Goal: Register for event/course

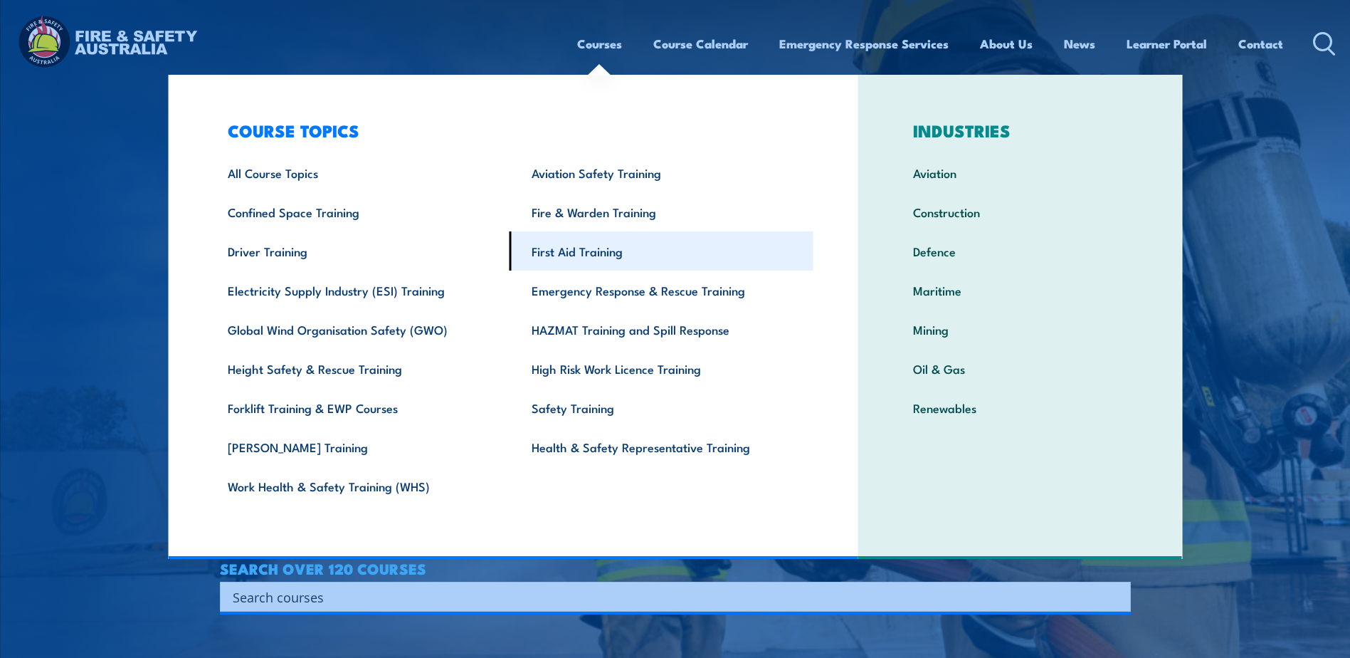
click at [599, 255] on link "First Aid Training" at bounding box center [662, 250] width 304 height 39
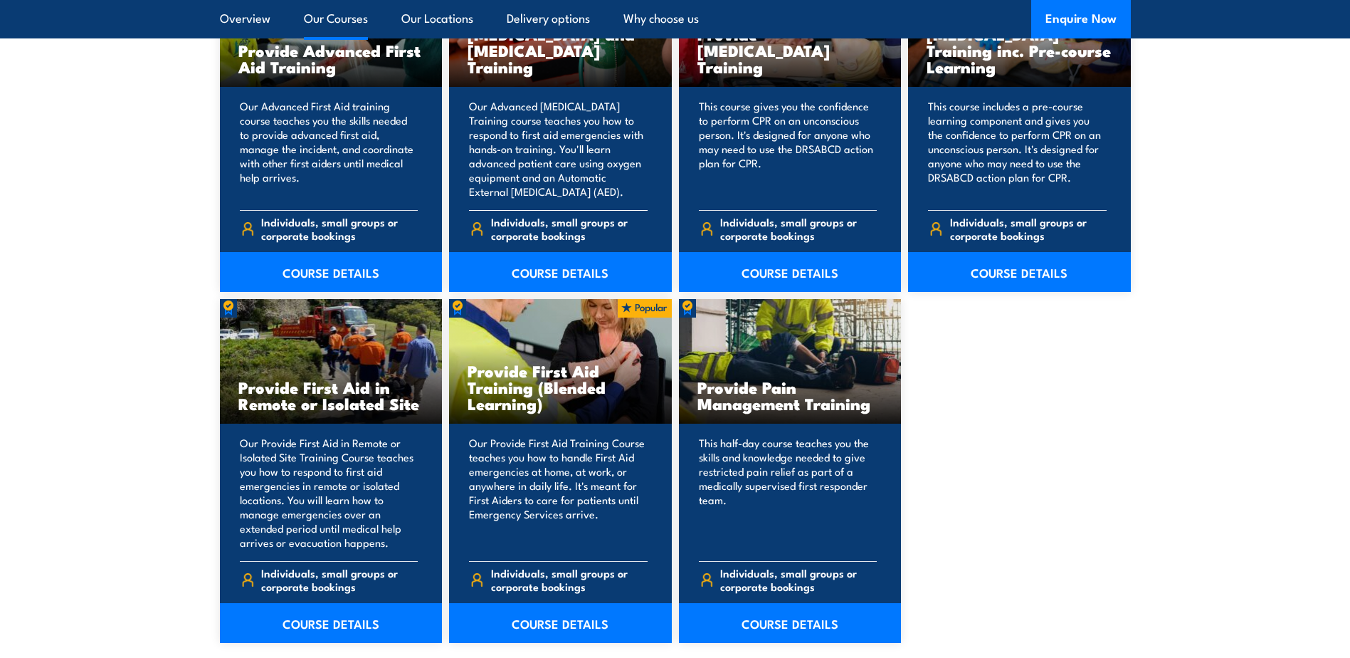
scroll to position [1922, 0]
click at [571, 617] on link "COURSE DETAILS" at bounding box center [560, 622] width 223 height 40
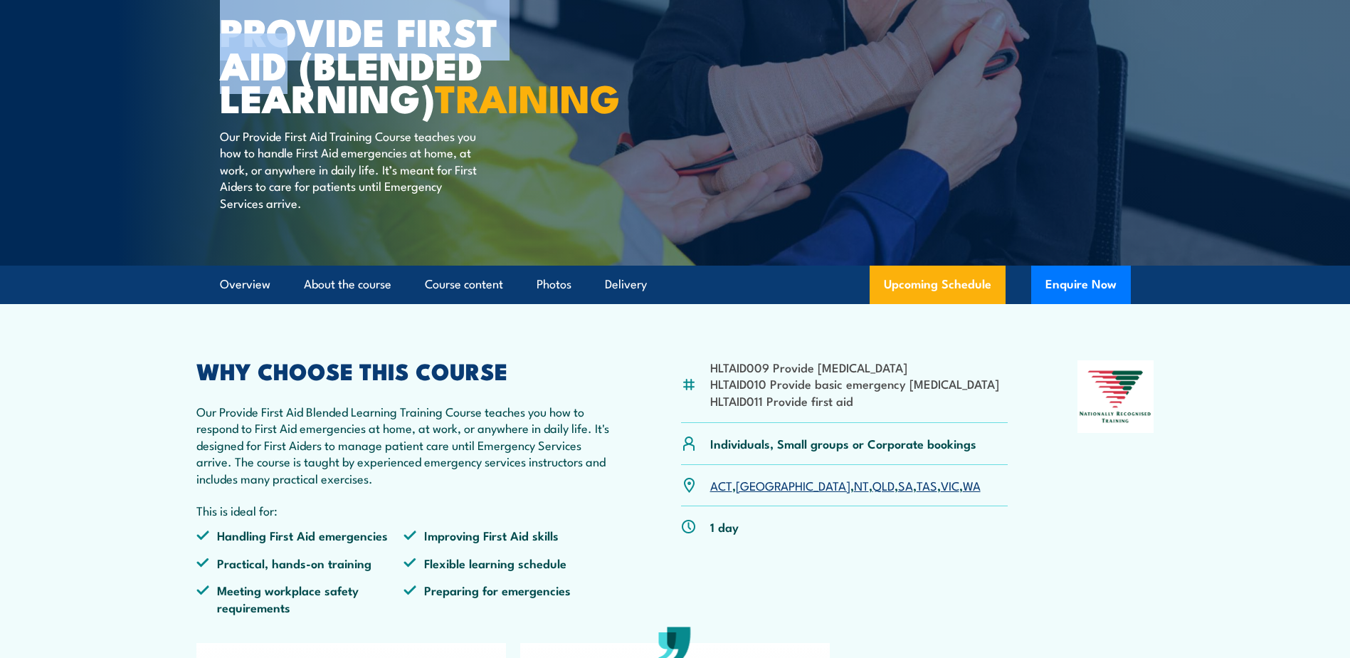
drag, startPoint x: 220, startPoint y: 16, endPoint x: 275, endPoint y: 65, distance: 74.1
click at [275, 65] on h1 "Provide First Aid (Blended Learning) TRAINING" at bounding box center [396, 64] width 352 height 100
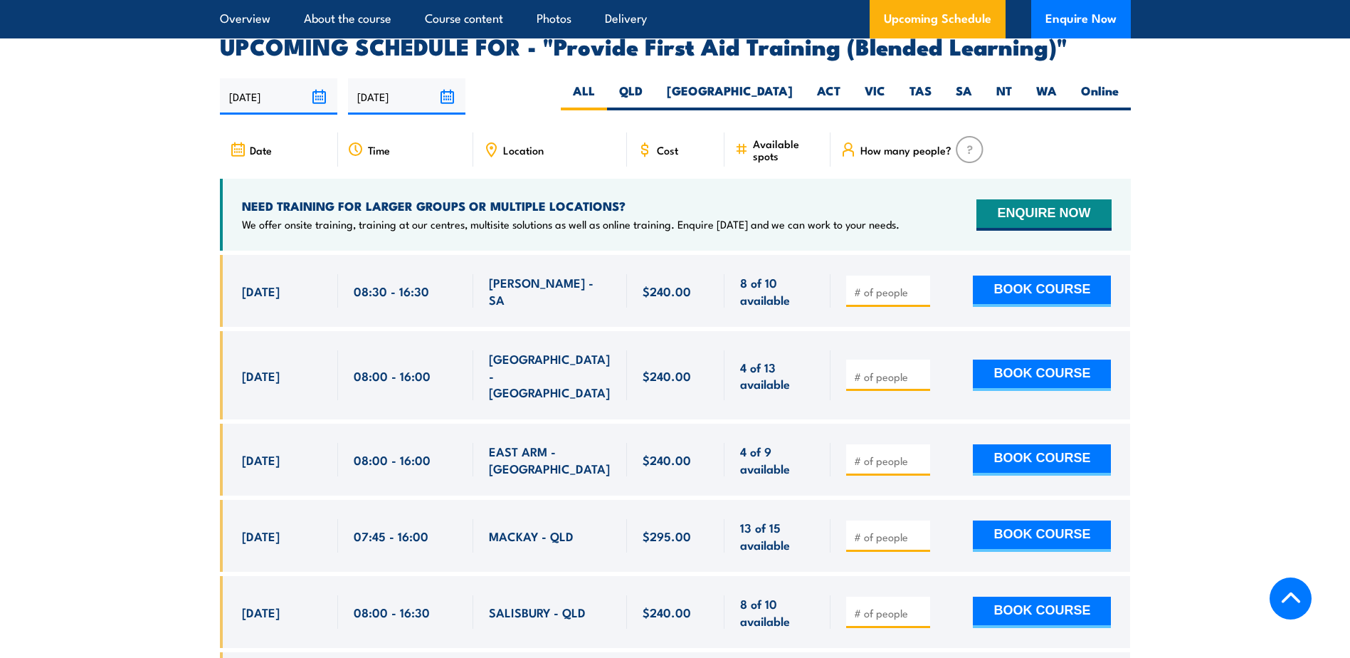
scroll to position [2776, 0]
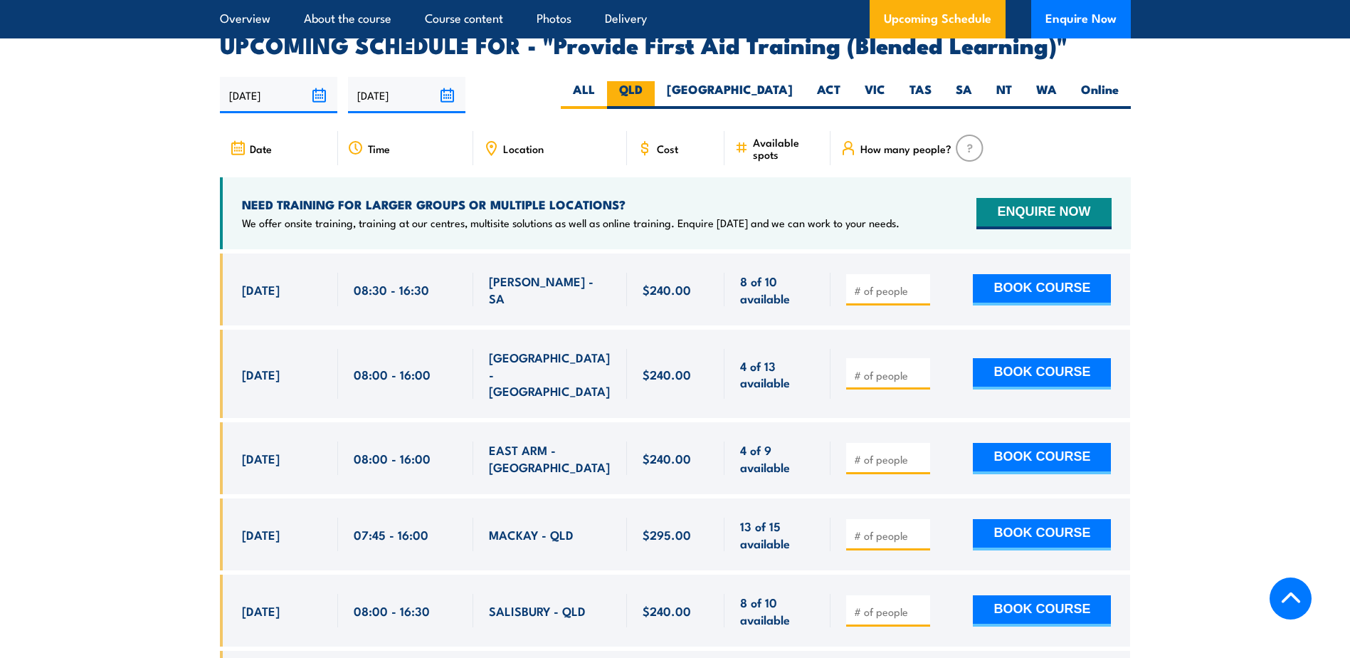
click at [655, 101] on label "QLD" at bounding box center [631, 95] width 48 height 28
click at [652, 90] on input "QLD" at bounding box center [647, 85] width 9 height 9
radio input "true"
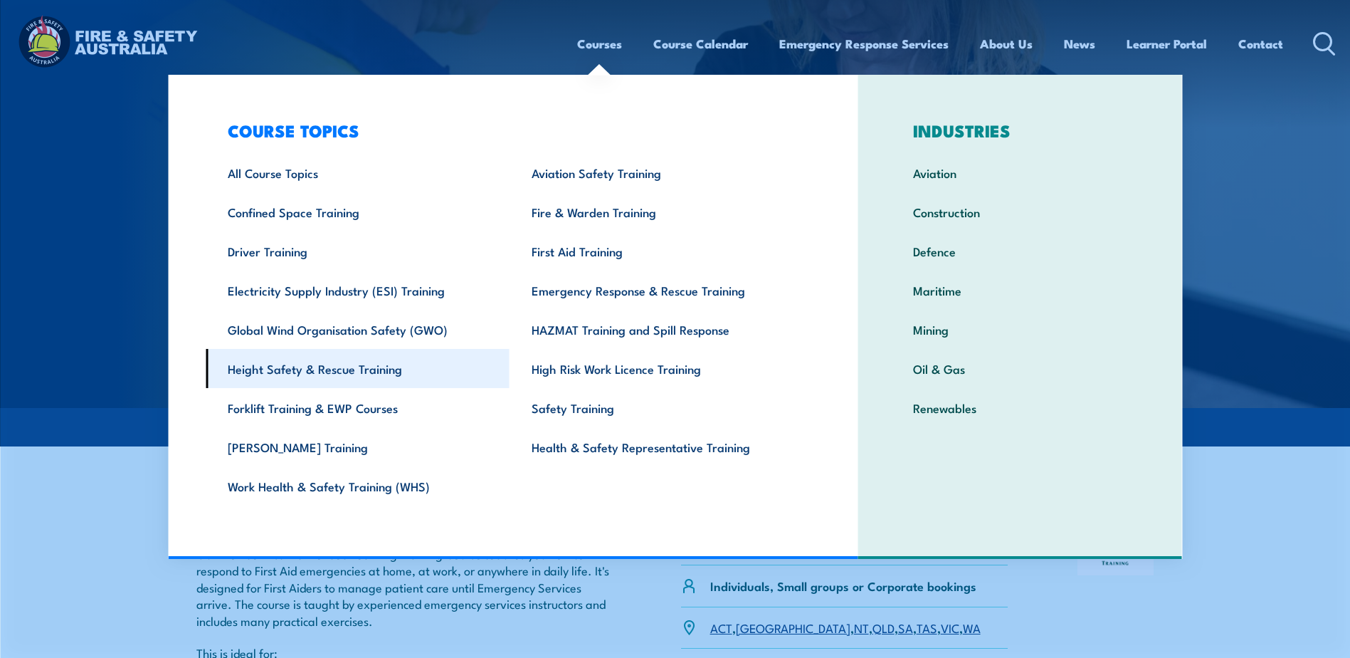
click at [290, 376] on link "Height Safety & Rescue Training" at bounding box center [358, 368] width 304 height 39
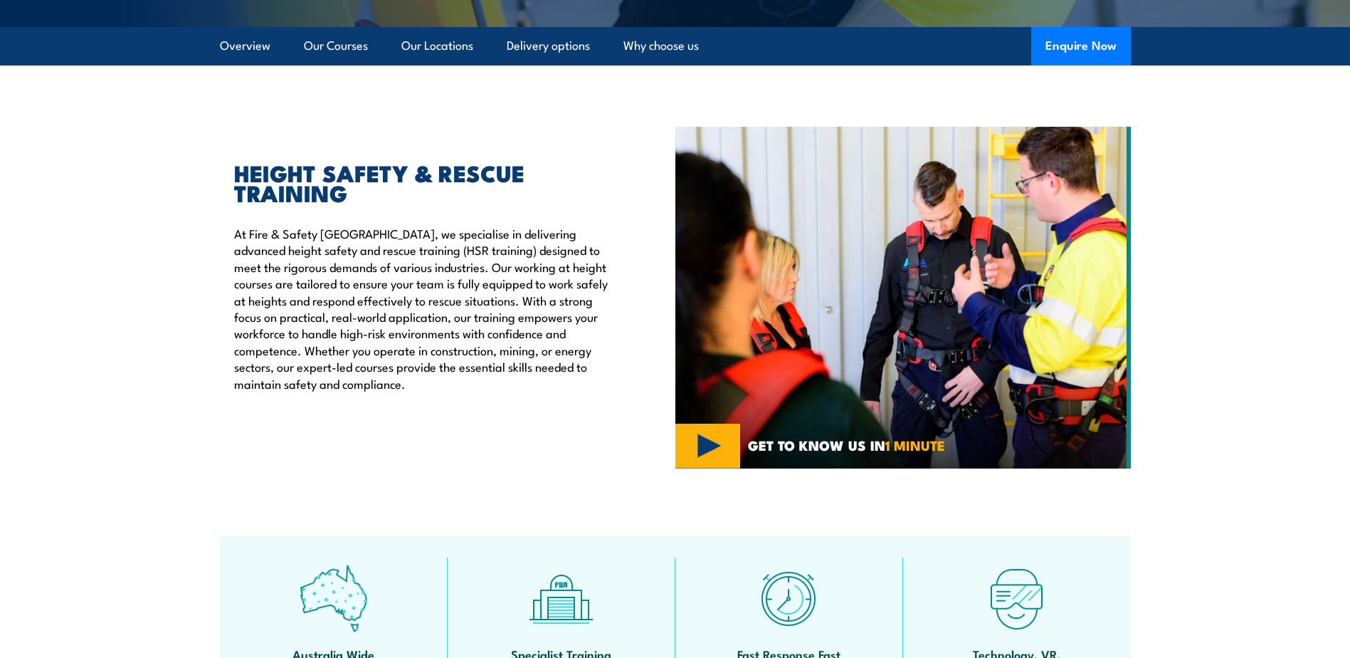
scroll to position [356, 0]
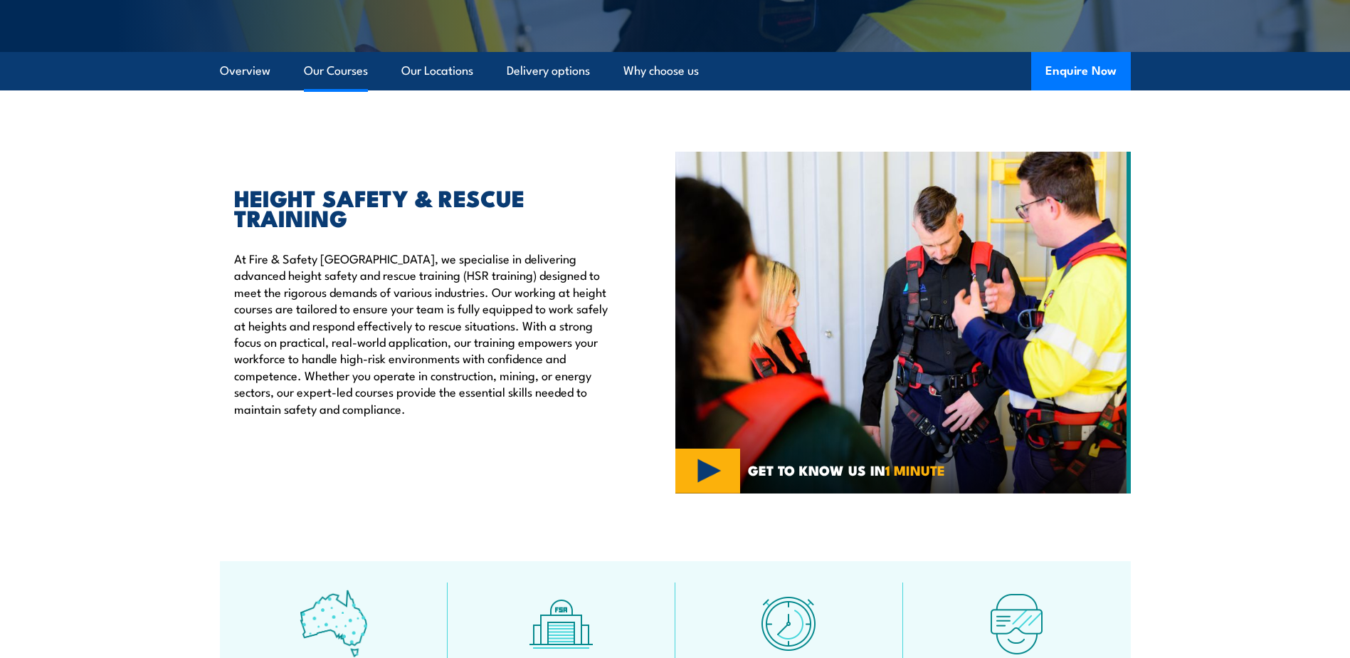
click at [357, 87] on link "Our Courses" at bounding box center [336, 71] width 64 height 38
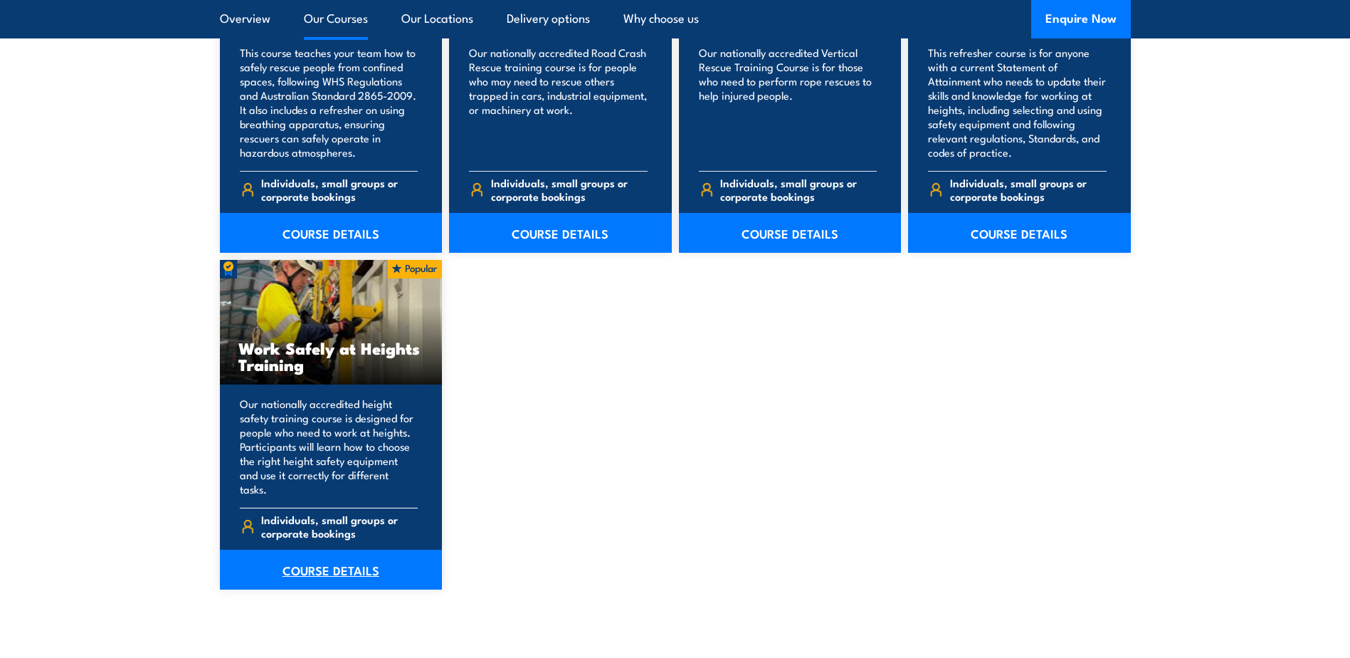
scroll to position [1720, 0]
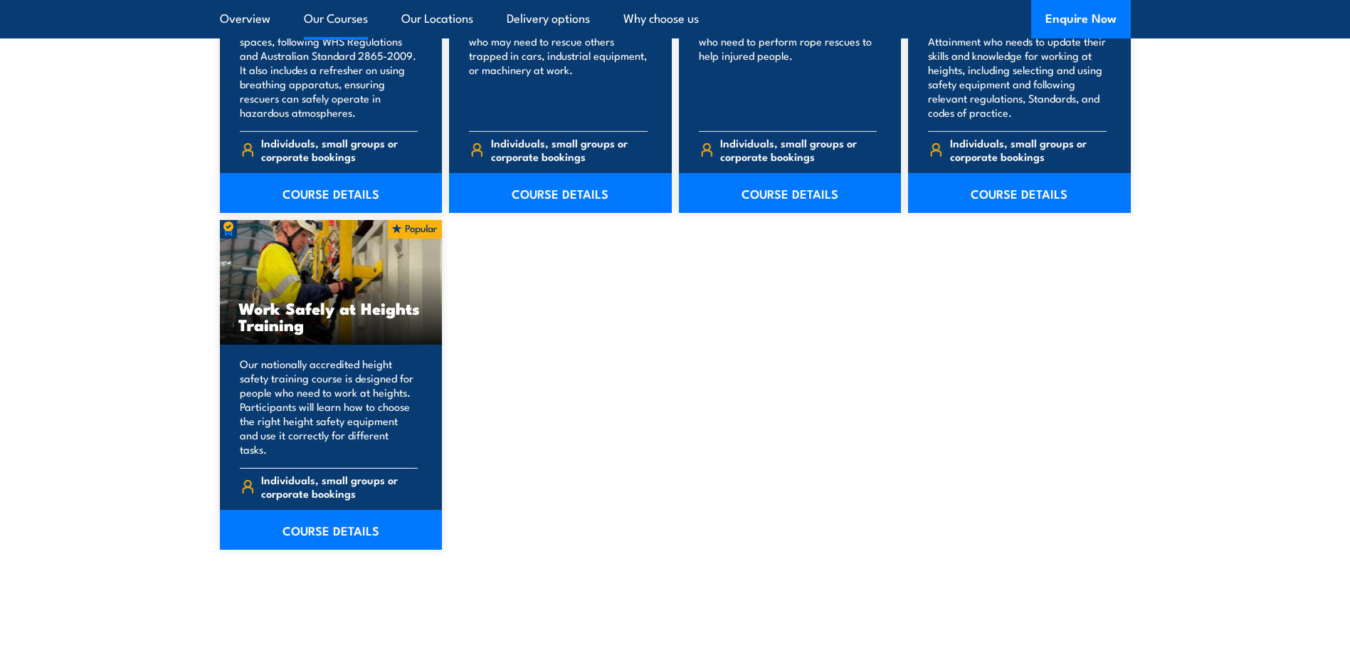
drag, startPoint x: 266, startPoint y: 307, endPoint x: 266, endPoint y: 320, distance: 13.5
click at [266, 310] on h3 "Work Safely at Heights Training" at bounding box center [331, 316] width 186 height 33
click at [322, 520] on link "COURSE DETAILS" at bounding box center [331, 530] width 223 height 40
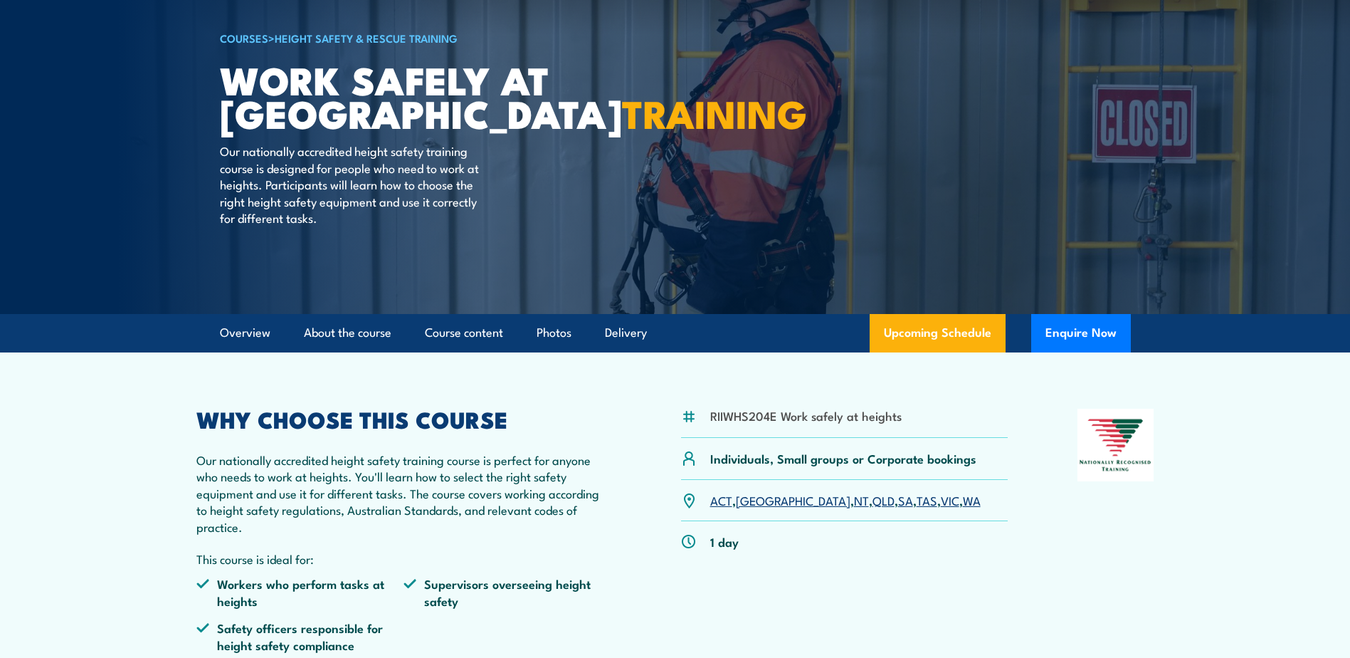
scroll to position [356, 0]
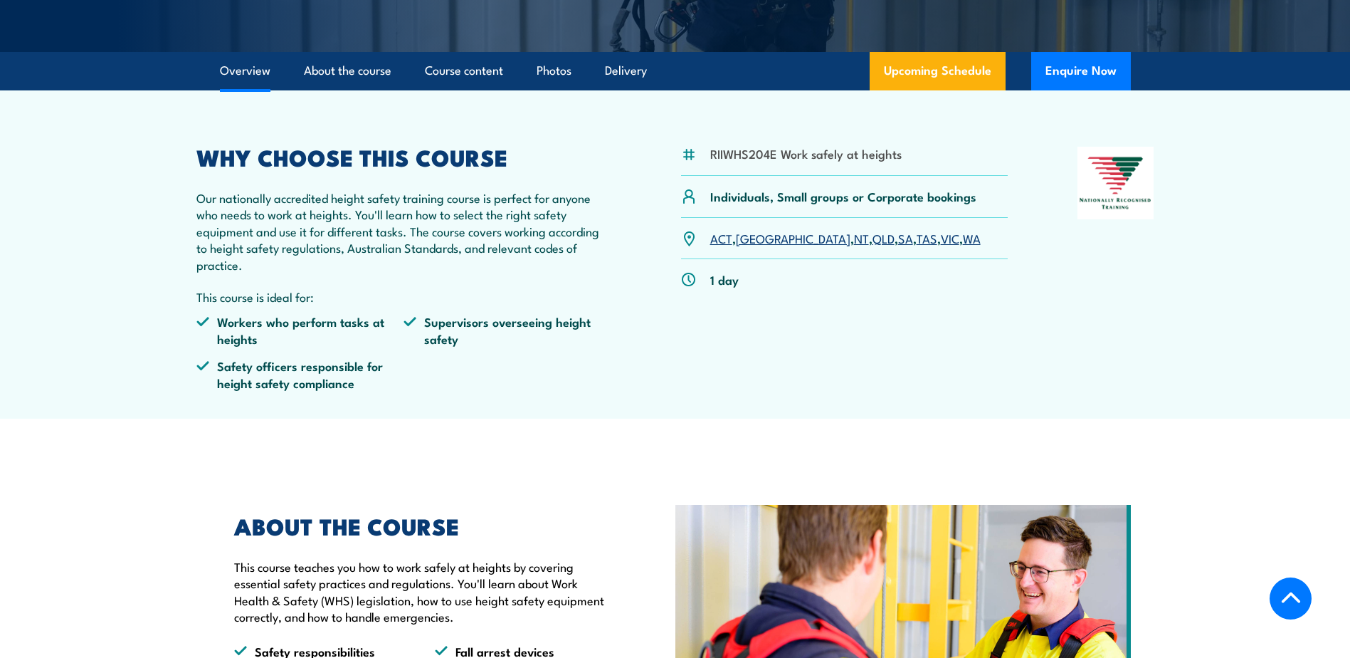
click at [873, 242] on link "QLD" at bounding box center [884, 237] width 22 height 17
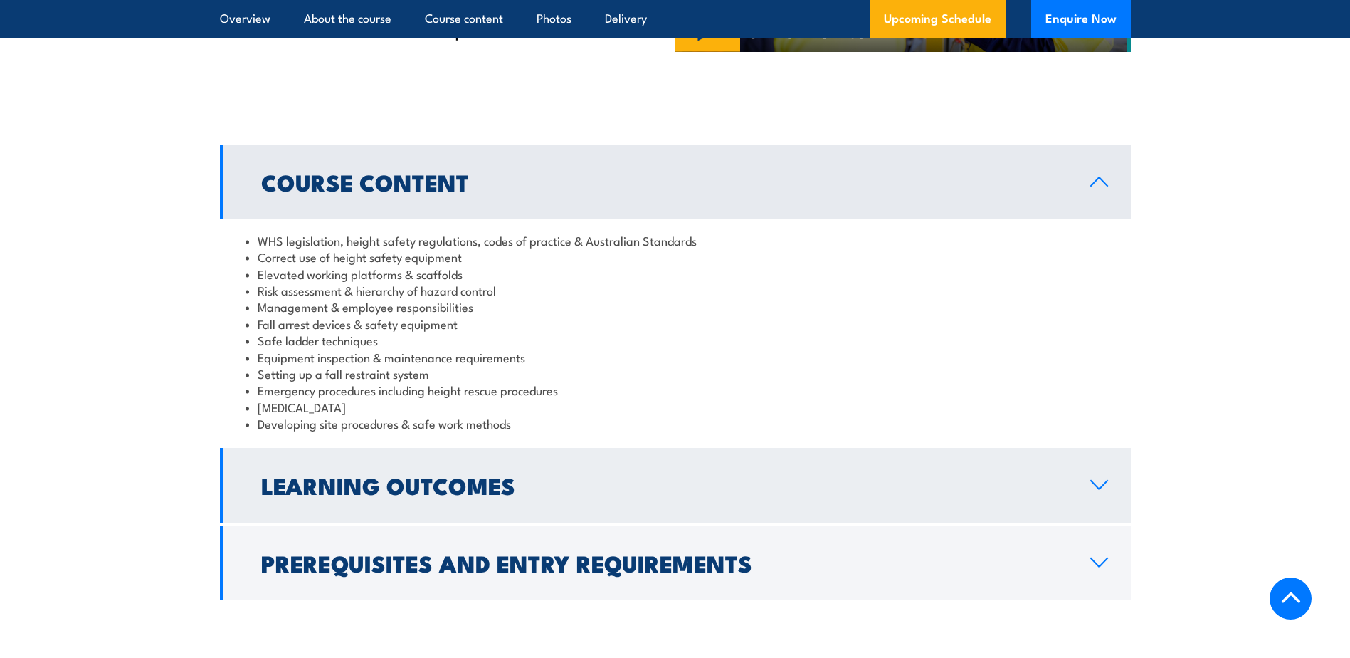
scroll to position [414, 0]
